Goal: Task Accomplishment & Management: Manage account settings

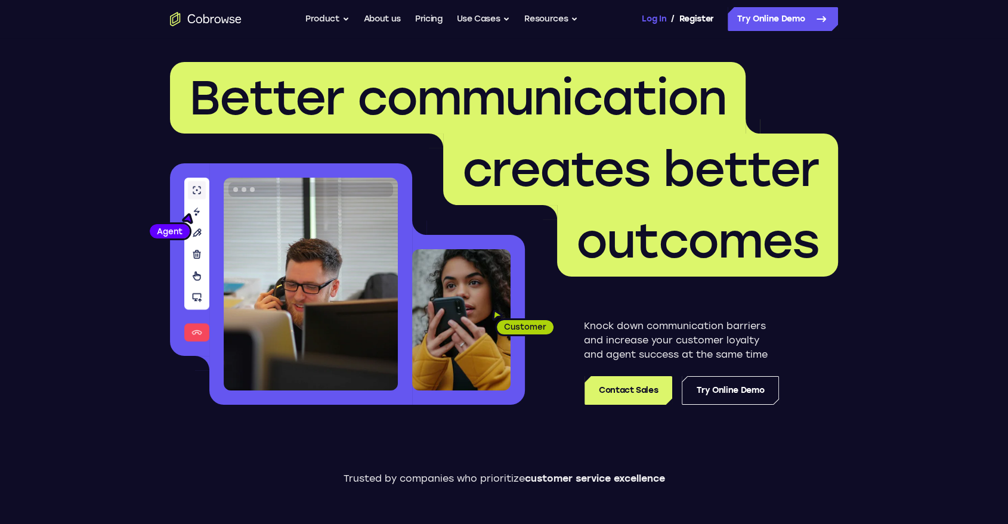
click at [651, 21] on link "Log In" at bounding box center [654, 19] width 24 height 24
click at [657, 21] on link "Log In" at bounding box center [654, 19] width 24 height 24
click at [657, 17] on link "Log In" at bounding box center [654, 19] width 24 height 24
